Goal: Find specific page/section: Find specific page/section

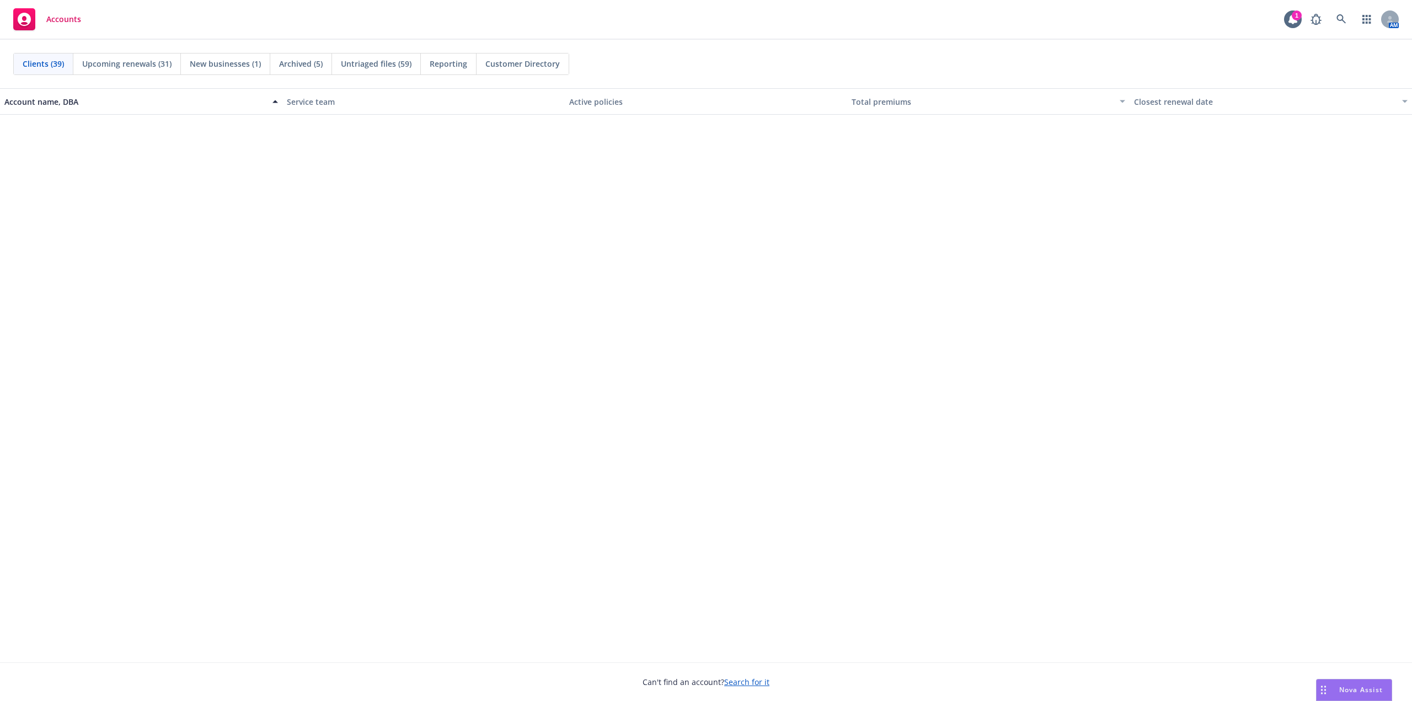
scroll to position [717, 0]
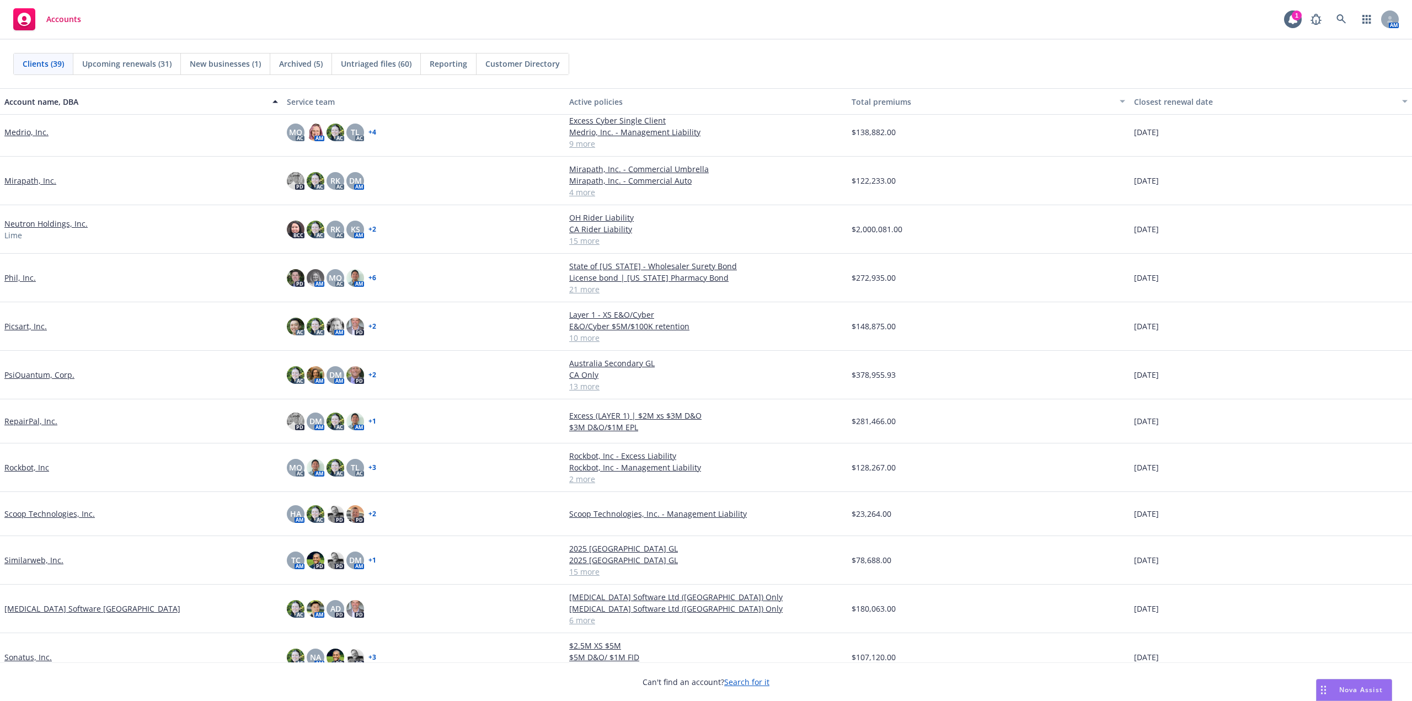
click at [1068, 42] on div "Clients (39) Upcoming renewals (31) New businesses (1) Archived (5) Untriaged f…" at bounding box center [706, 64] width 1412 height 49
click at [910, 22] on div "Accounts 1 AM" at bounding box center [706, 20] width 1412 height 40
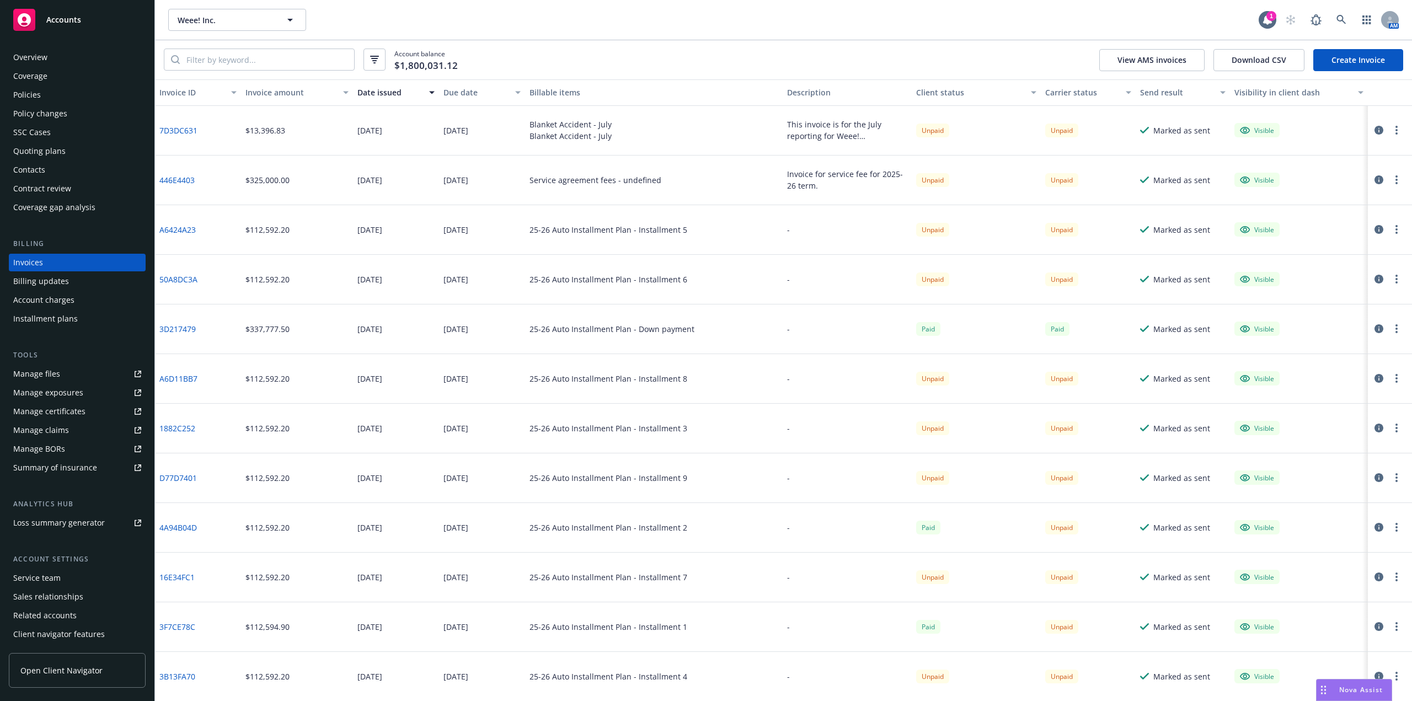
click at [190, 131] on link "7D3DC631" at bounding box center [178, 131] width 38 height 12
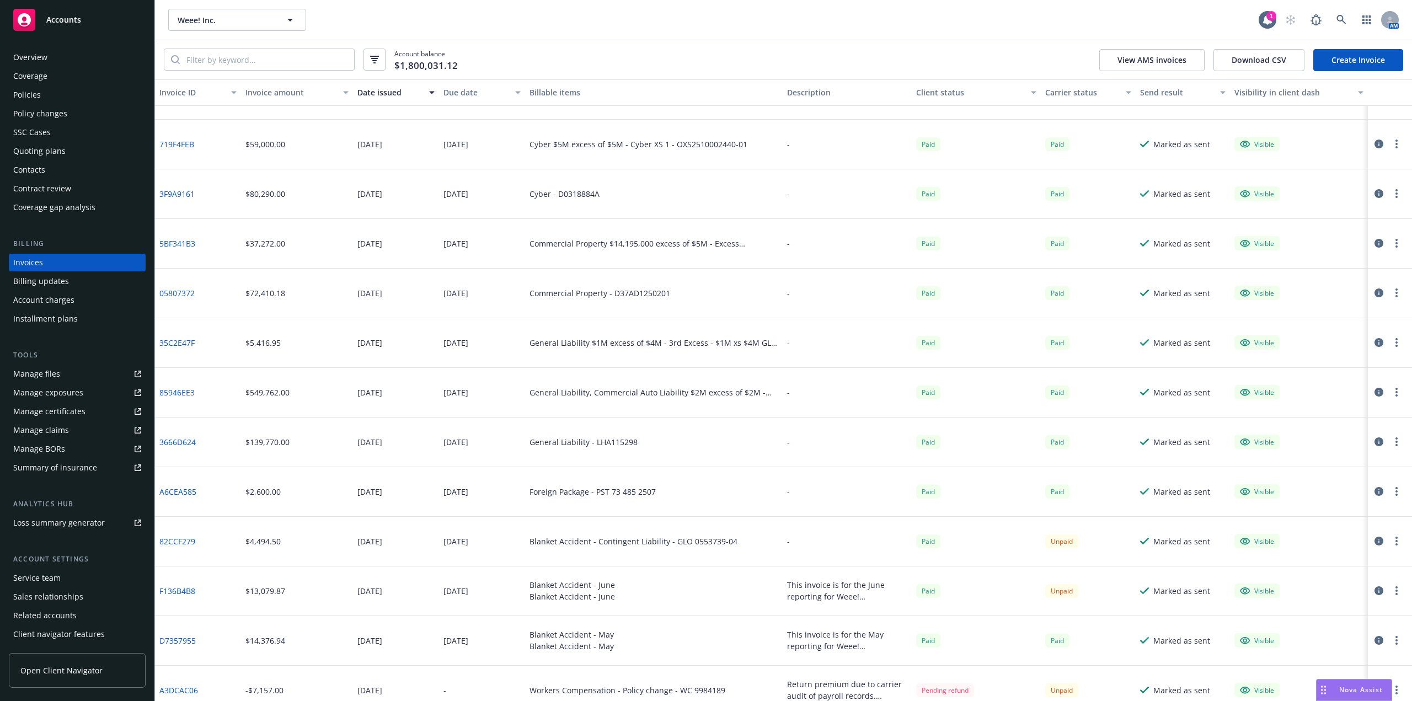
scroll to position [1158, 0]
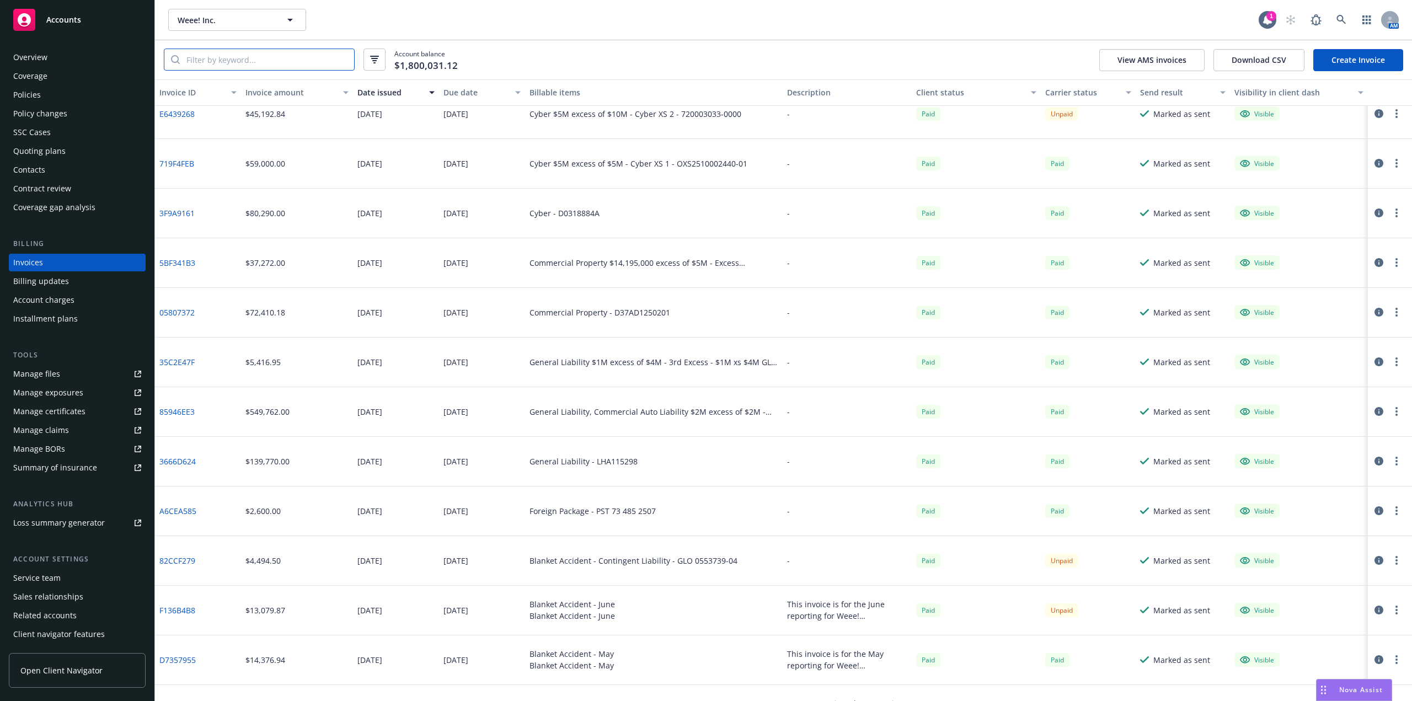
click at [306, 65] on input "search" at bounding box center [267, 59] width 174 height 21
type input "Blanket Accident"
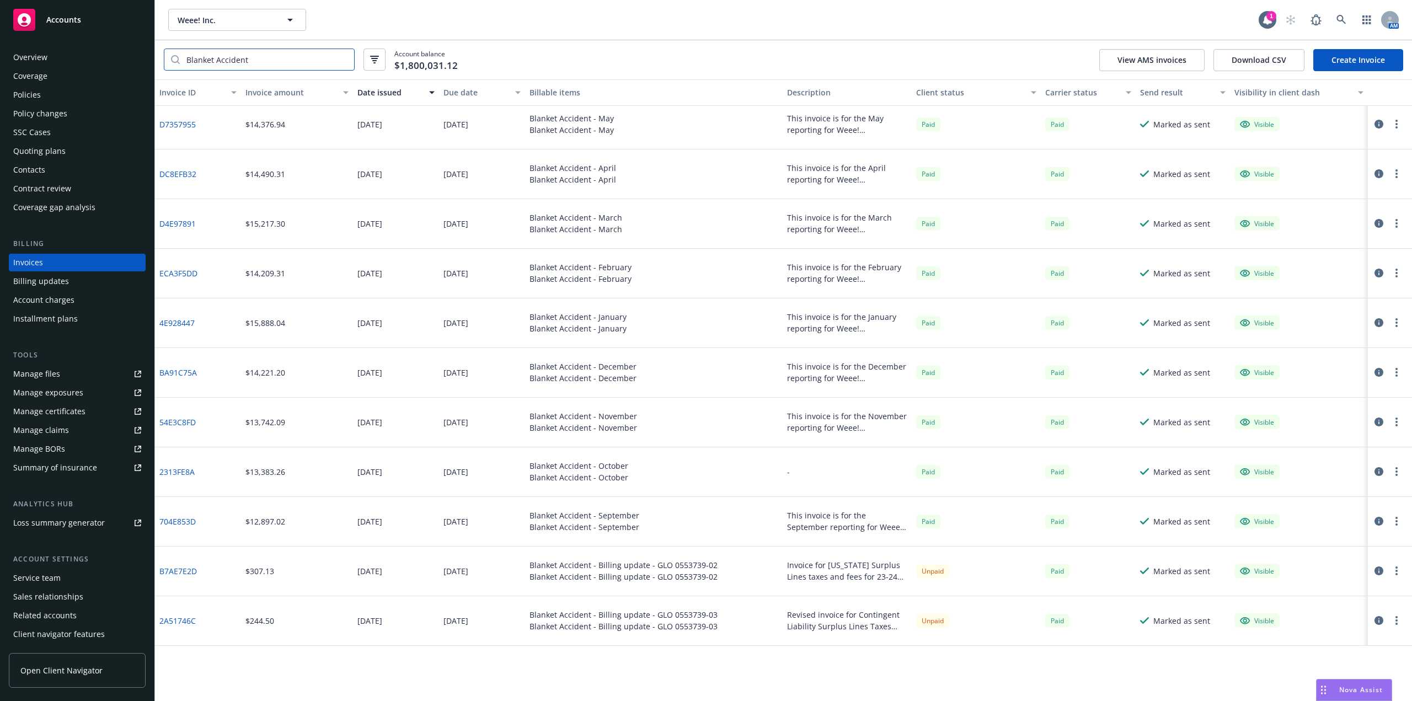
scroll to position [0, 0]
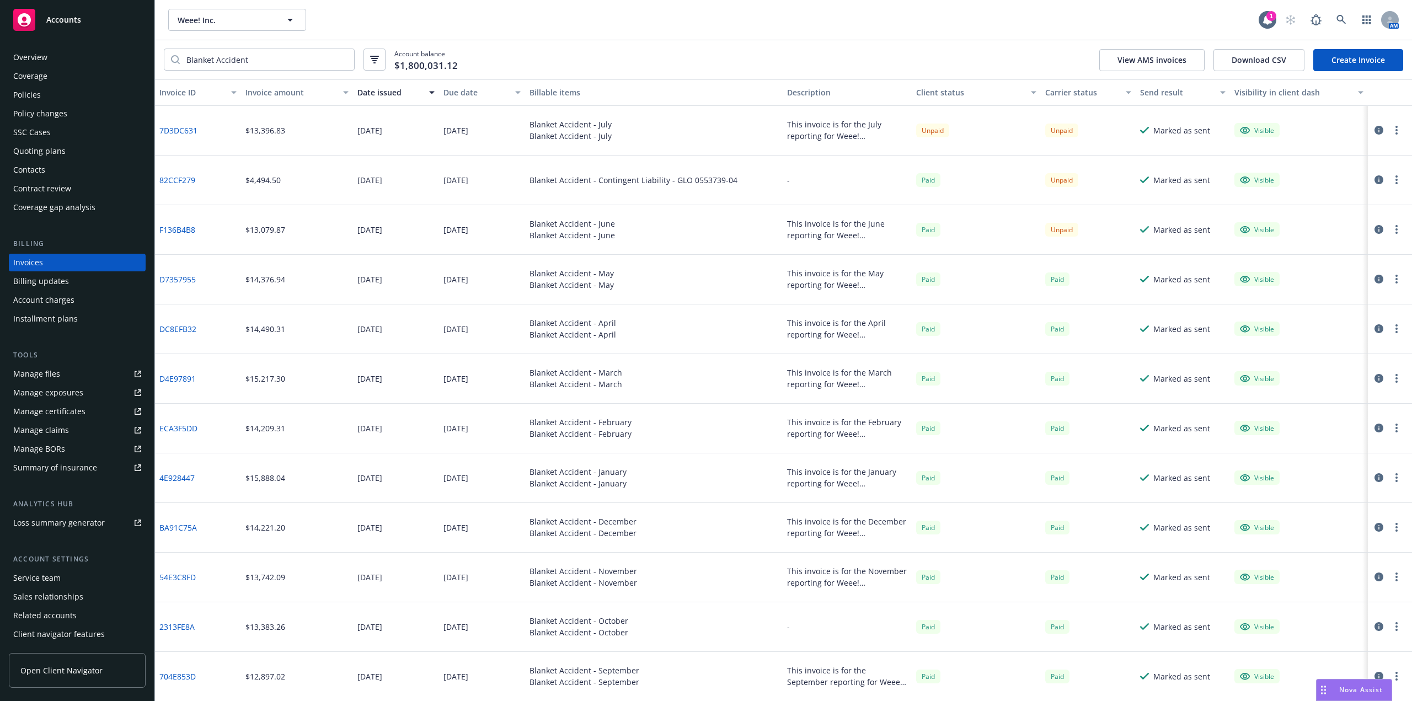
click at [187, 231] on link "F136B4B8" at bounding box center [177, 230] width 36 height 12
drag, startPoint x: 593, startPoint y: 221, endPoint x: 642, endPoint y: 237, distance: 51.5
click at [642, 237] on div "Blanket Accident - June Blanket Accident - June" at bounding box center [654, 230] width 258 height 50
click at [610, 234] on div "Blanket Accident - June Blanket Accident - June" at bounding box center [654, 230] width 258 height 50
